Goal: Navigation & Orientation: Find specific page/section

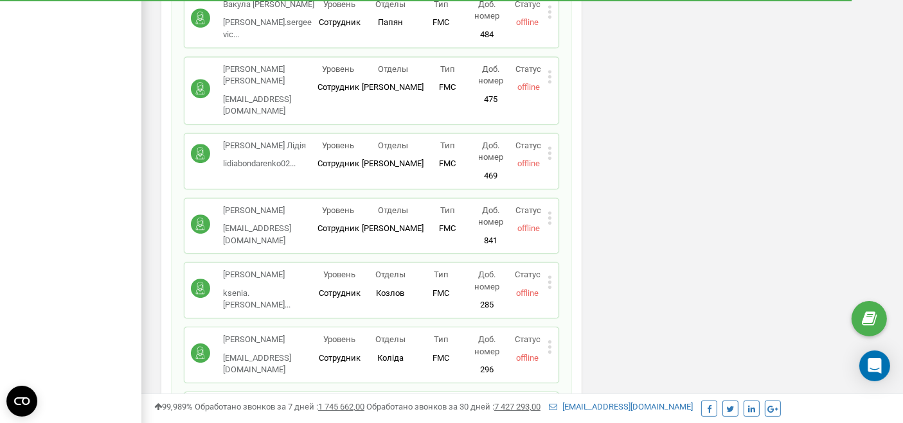
scroll to position [18675, 0]
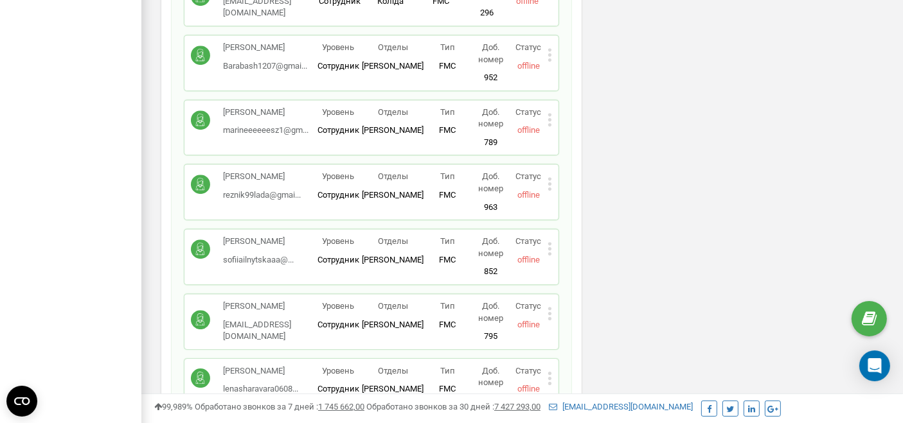
scroll to position [18641, 0]
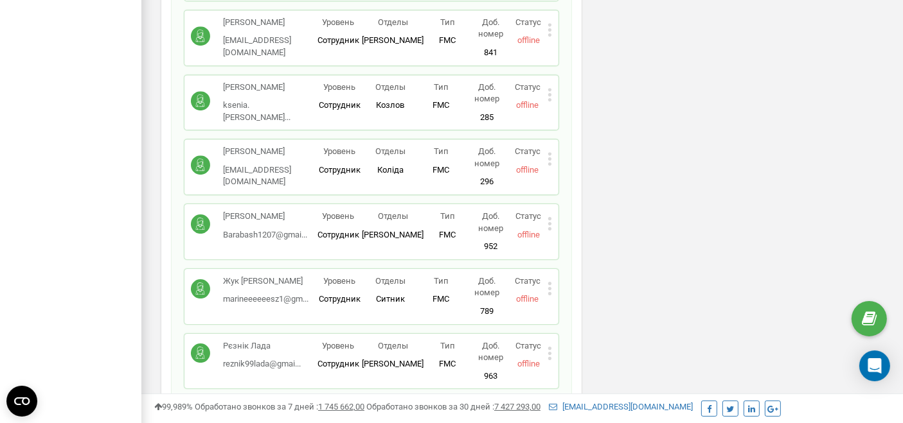
scroll to position [18660, 0]
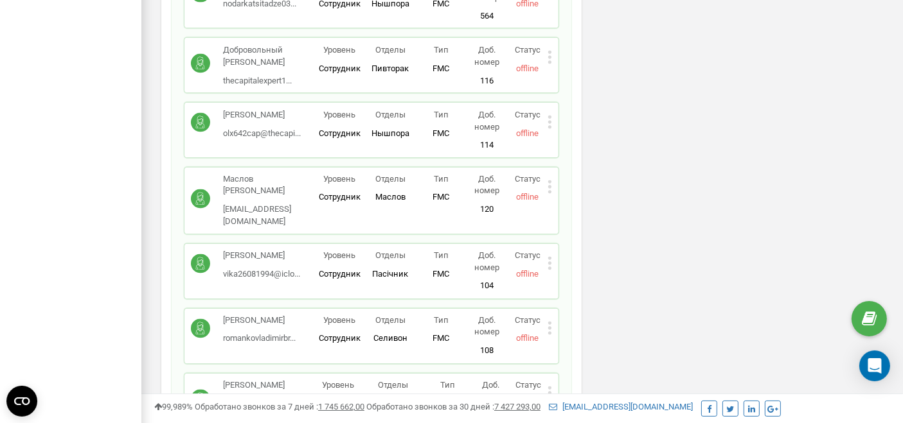
drag, startPoint x: 121, startPoint y: 161, endPoint x: 131, endPoint y: 161, distance: 10.3
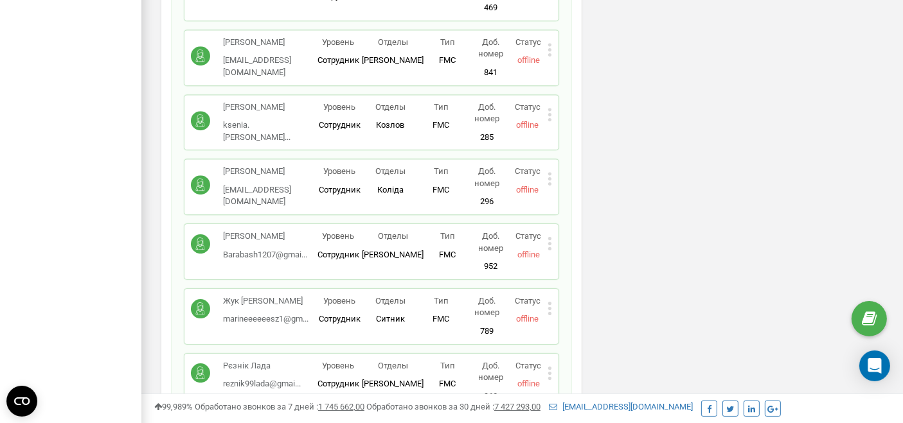
scroll to position [18764, 0]
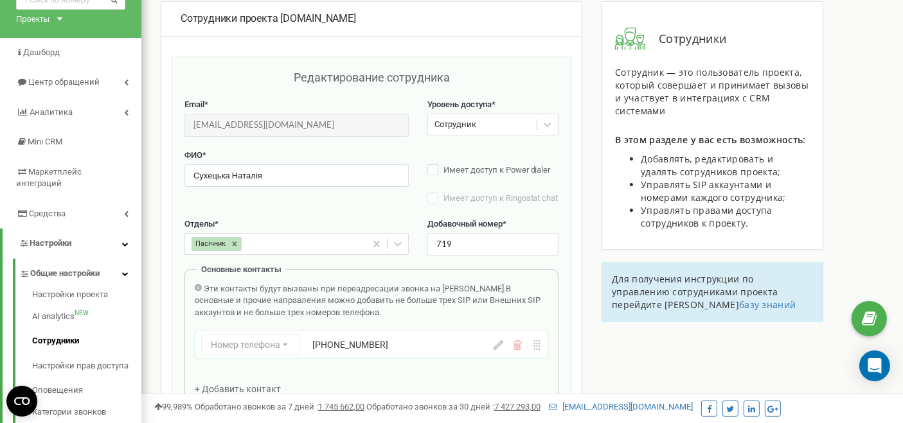
scroll to position [0, 0]
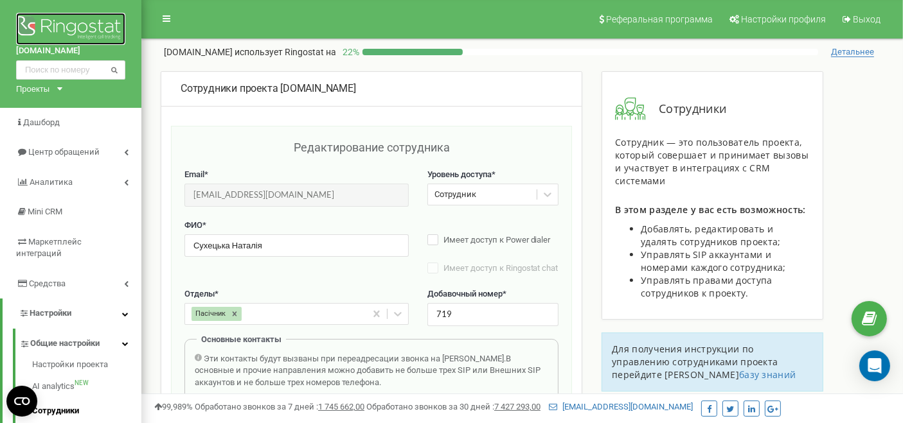
click at [65, 26] on img at bounding box center [70, 29] width 109 height 32
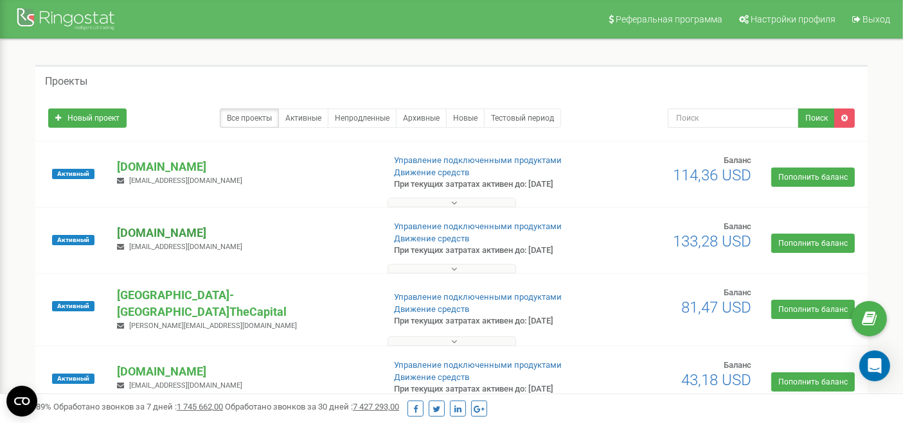
click at [177, 232] on p "[DOMAIN_NAME]" at bounding box center [245, 233] width 256 height 17
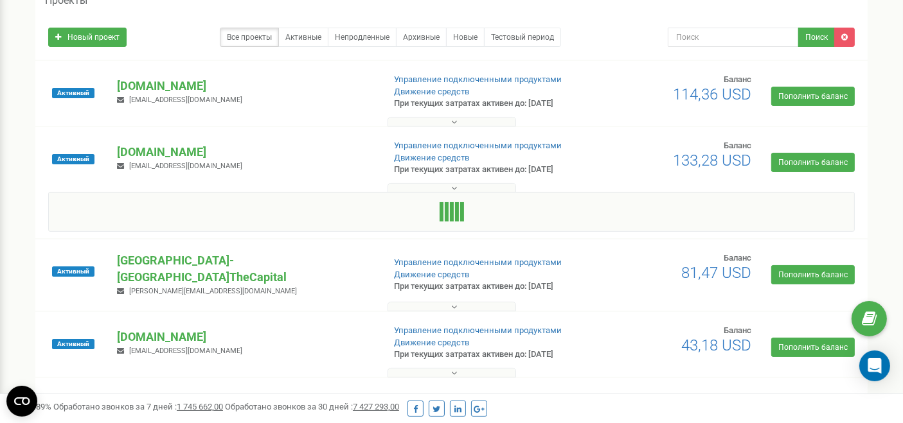
scroll to position [143, 0]
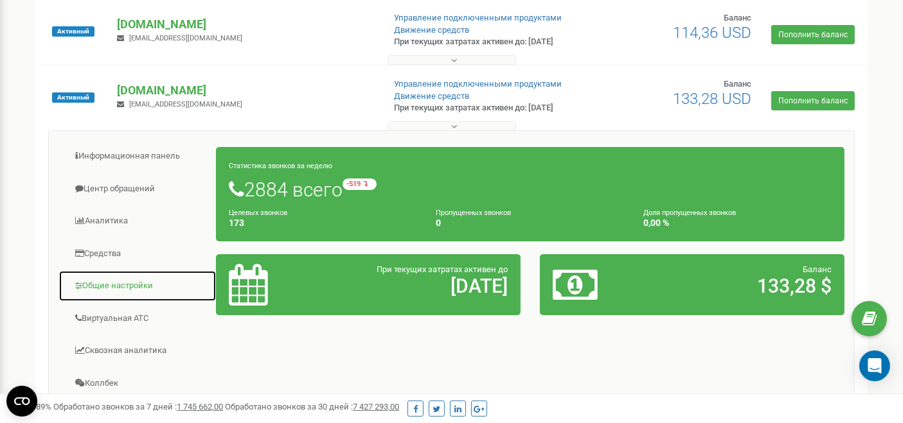
click at [123, 279] on link "Общие настройки" at bounding box center [137, 285] width 158 height 31
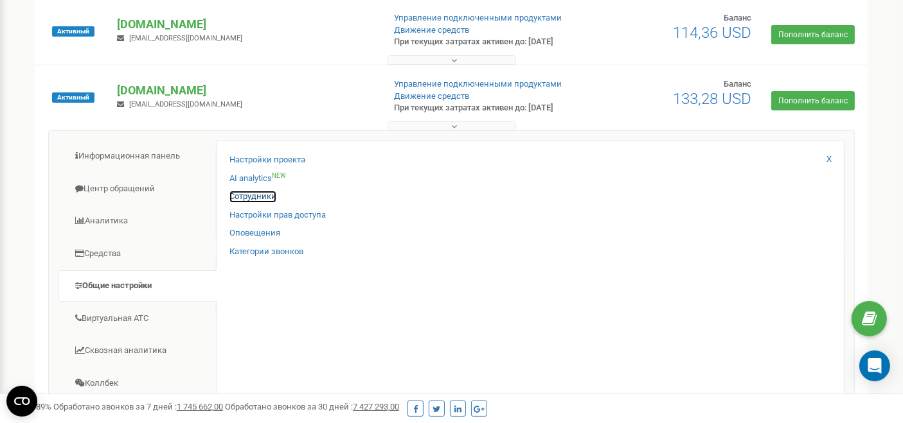
click at [251, 193] on link "Сотрудники" at bounding box center [252, 197] width 47 height 12
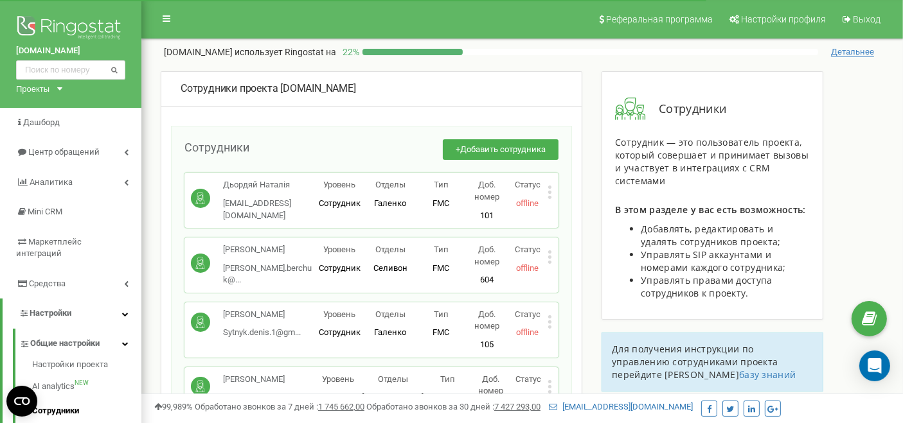
scroll to position [18852, 0]
